Goal: Task Accomplishment & Management: Use online tool/utility

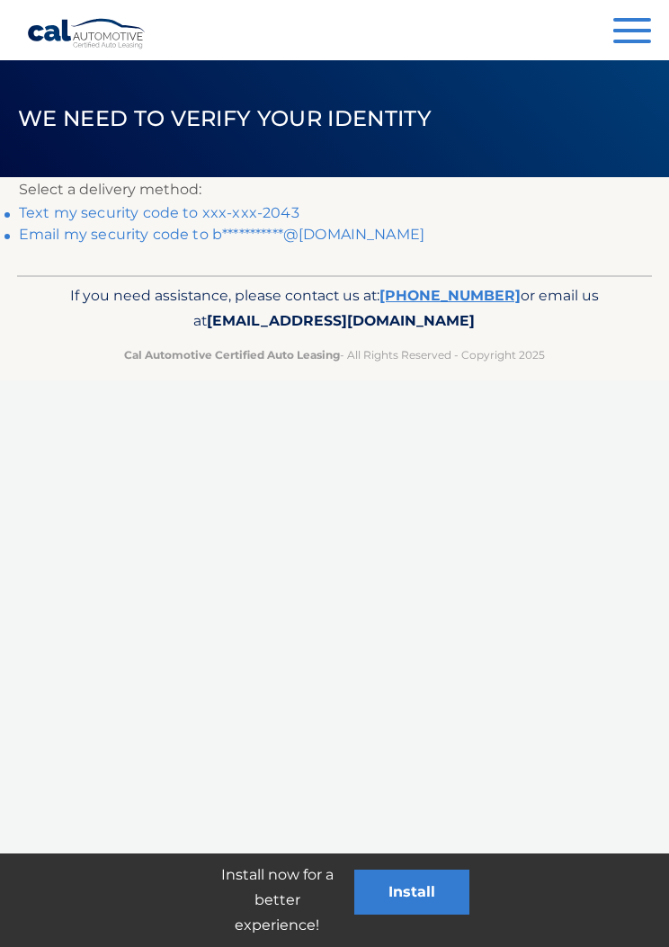
click at [93, 209] on link "Text my security code to xxx-xxx-2043" at bounding box center [159, 212] width 281 height 17
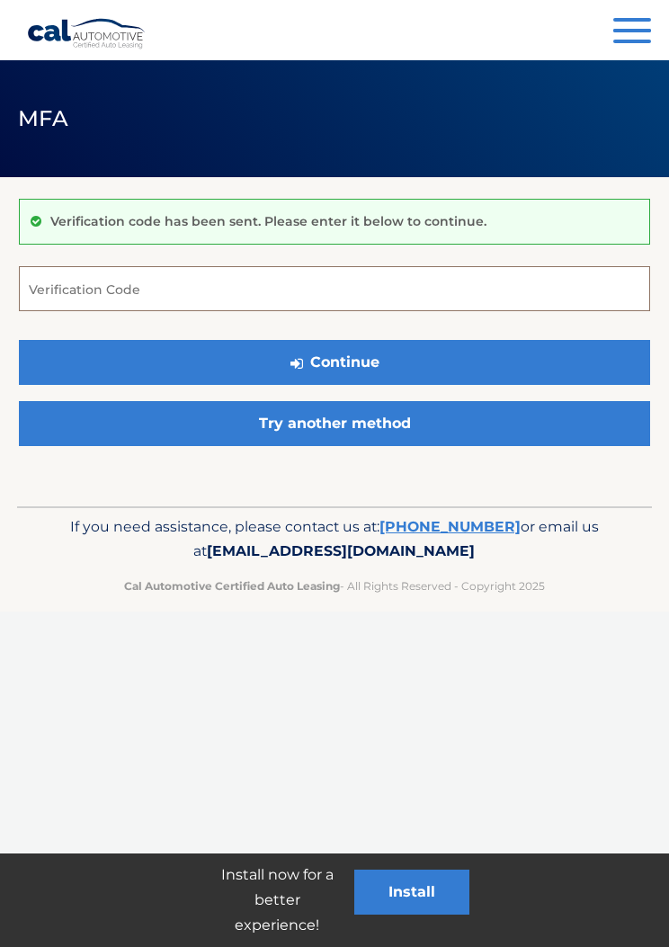
click at [64, 289] on input "Verification Code" at bounding box center [334, 288] width 631 height 45
type input "390852"
click at [379, 350] on button "Continue" at bounding box center [334, 362] width 631 height 45
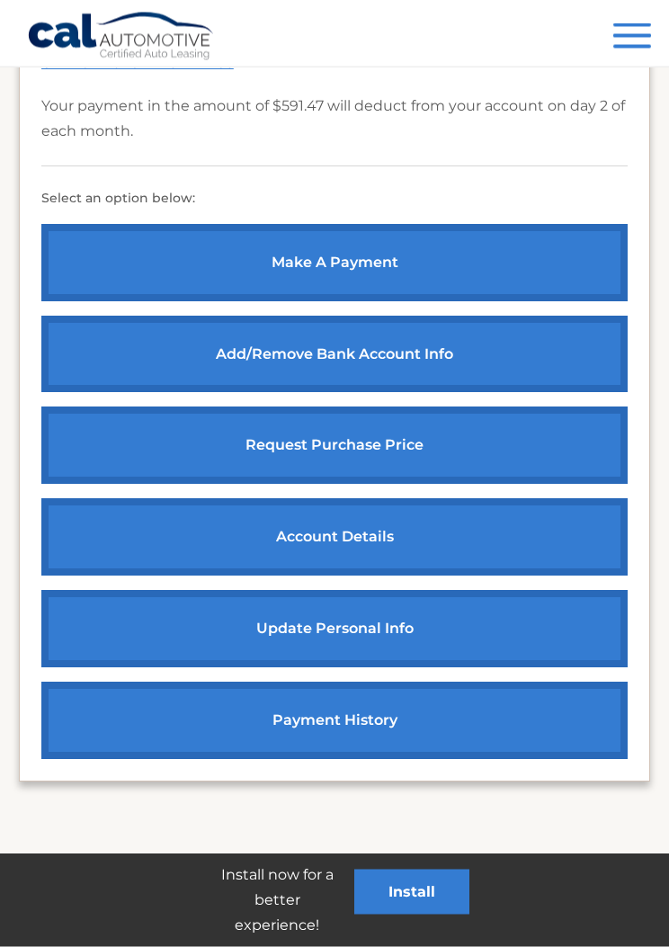
scroll to position [584, 0]
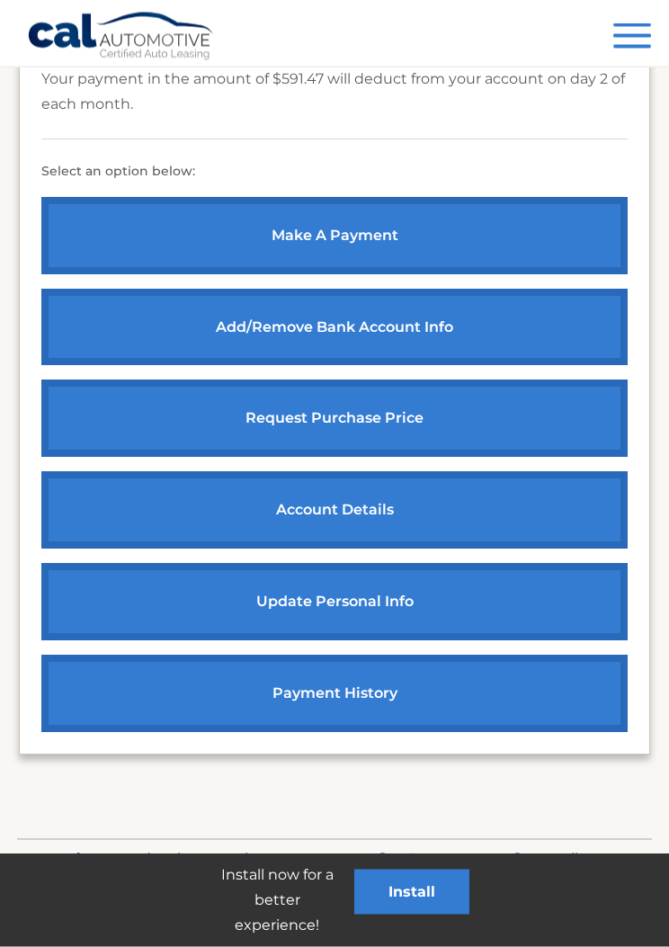
click at [245, 418] on link "request purchase price" at bounding box center [334, 418] width 586 height 77
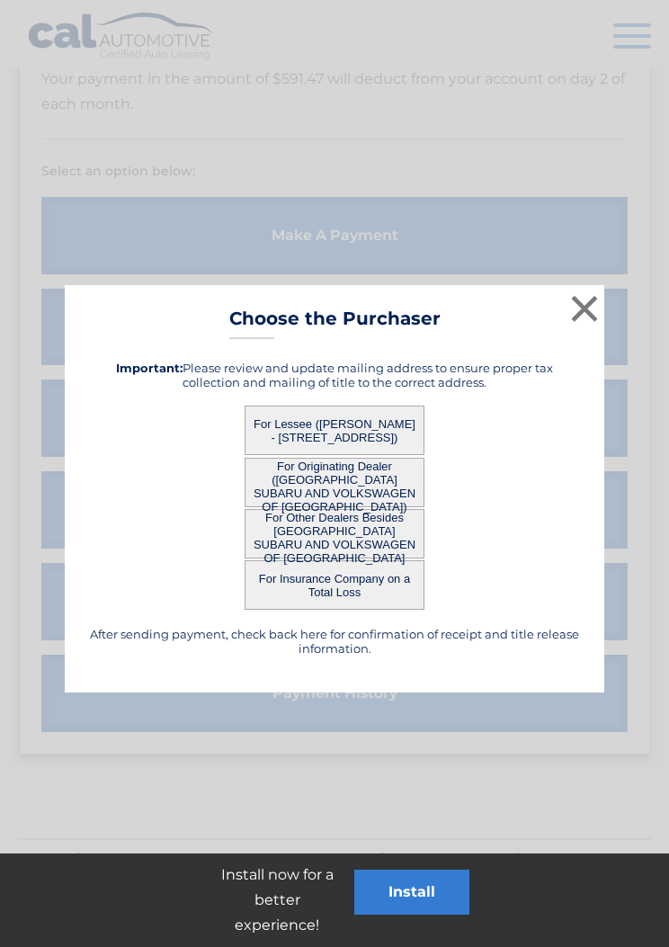
click at [258, 432] on button "For Lessee ([PERSON_NAME] - [STREET_ADDRESS])" at bounding box center [335, 430] width 180 height 49
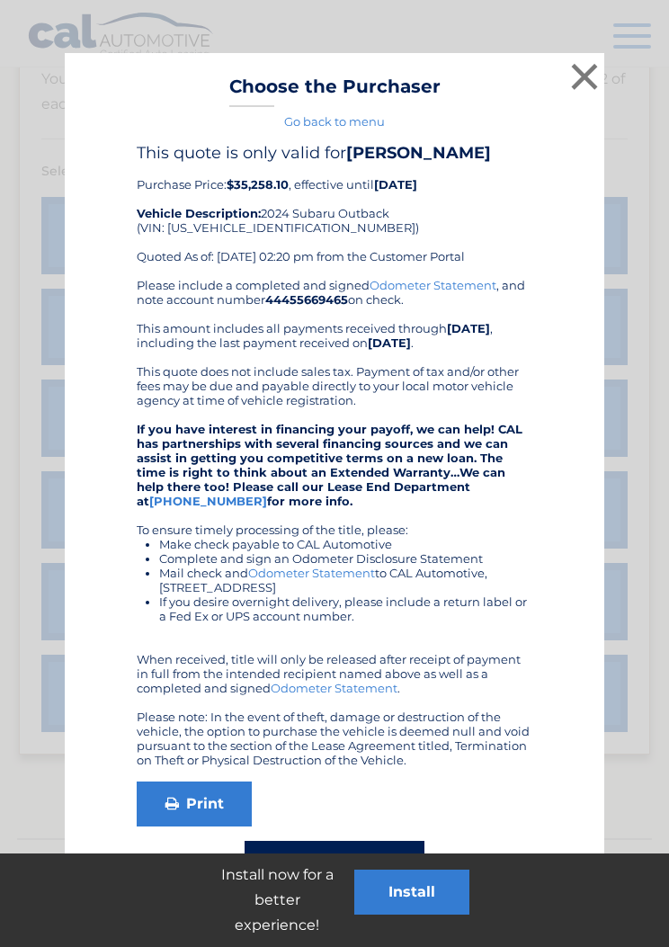
click at [577, 74] on button "×" at bounding box center [585, 76] width 36 height 36
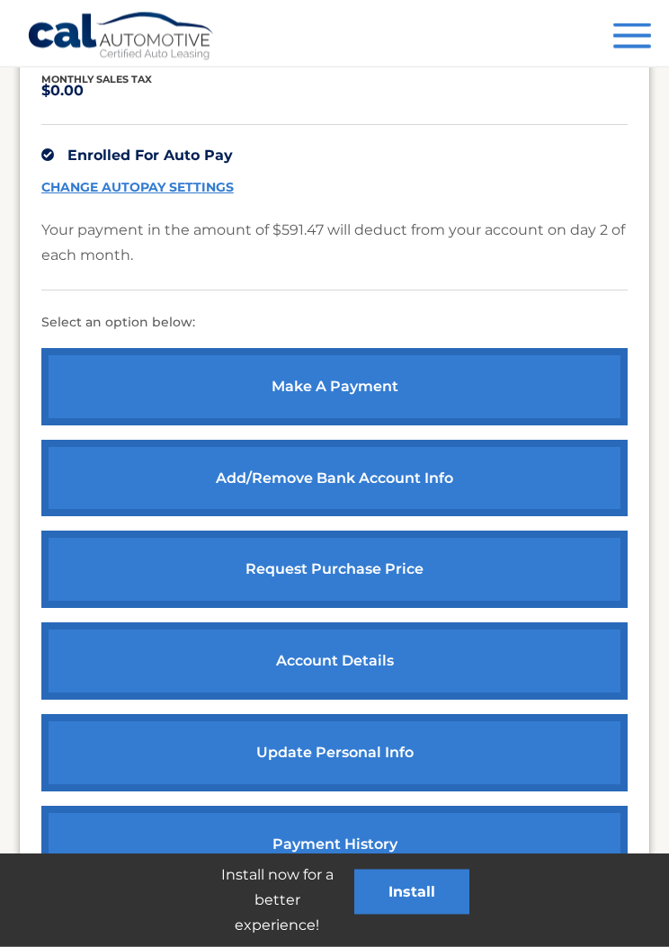
scroll to position [0, 0]
